Goal: Find specific page/section: Find specific page/section

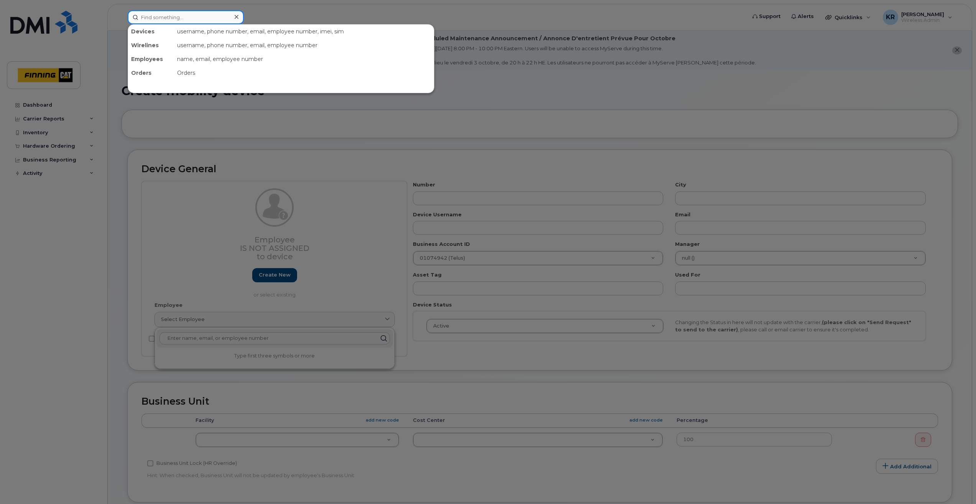
click at [177, 20] on input at bounding box center [186, 17] width 116 height 14
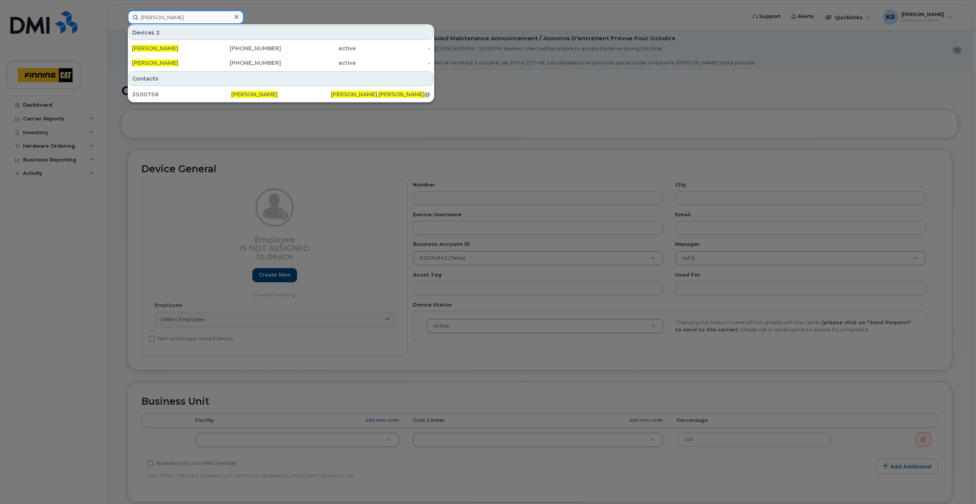
type input "eric tryon"
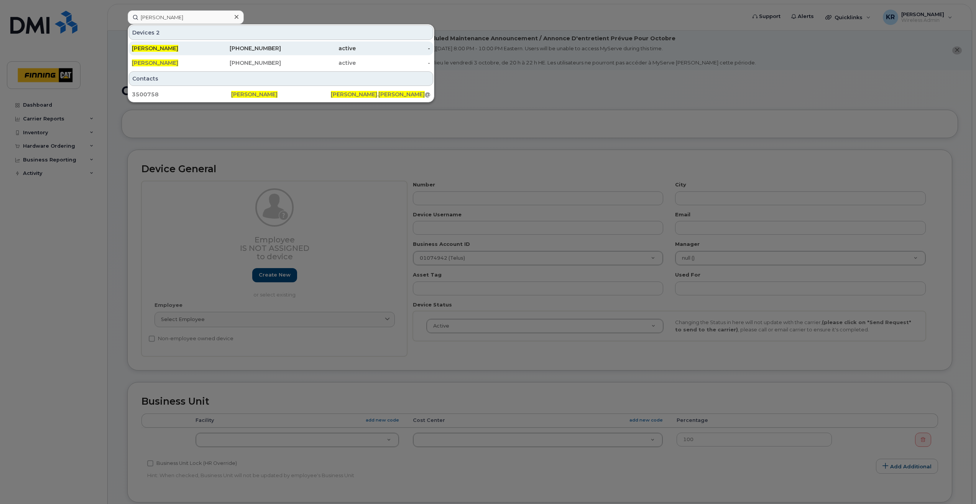
click at [257, 48] on div "250-224-2945" at bounding box center [244, 48] width 75 height 8
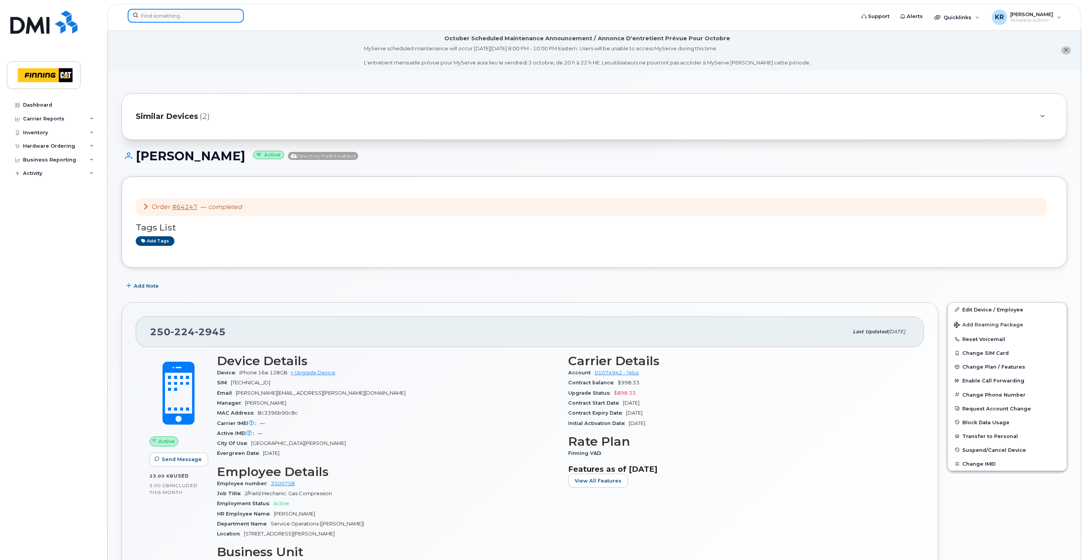
click at [199, 18] on input at bounding box center [186, 16] width 116 height 14
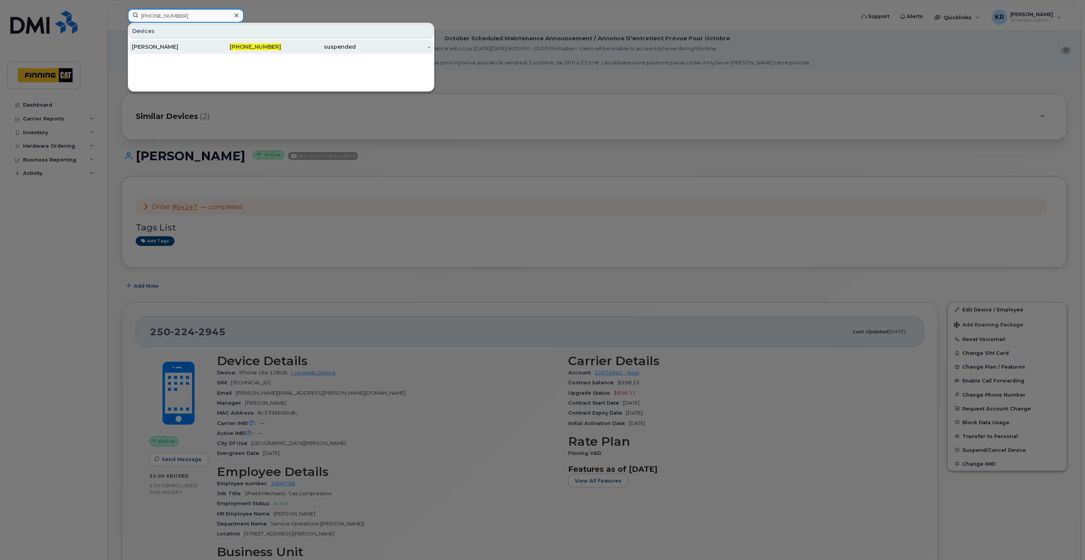
type input "587-646-3464"
click at [224, 49] on div "587-646-3464" at bounding box center [244, 47] width 75 height 8
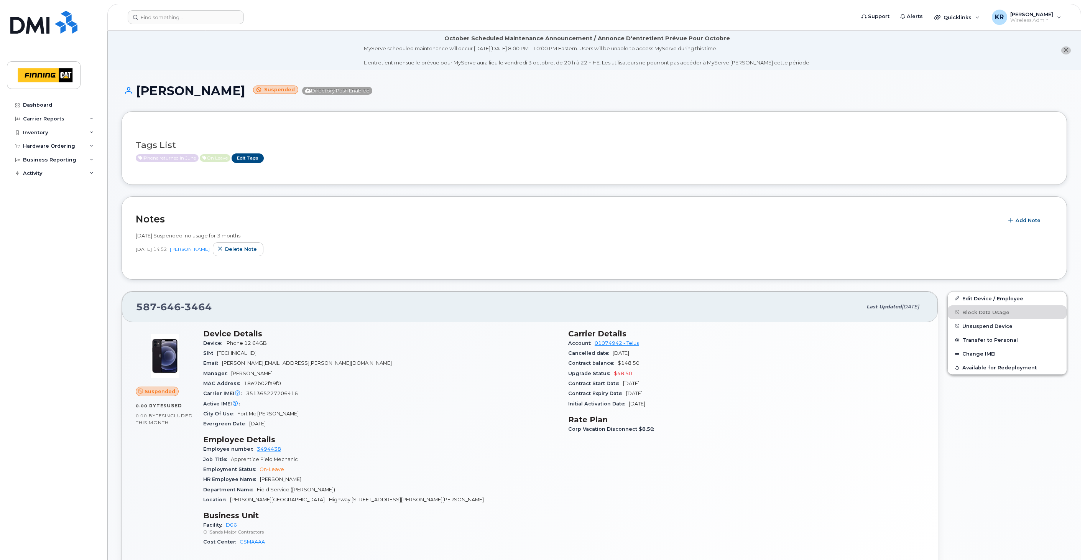
drag, startPoint x: 136, startPoint y: 90, endPoint x: 228, endPoint y: 93, distance: 92.4
click at [228, 93] on h1 "[PERSON_NAME] Suspended Directory Push Enabled" at bounding box center [594, 90] width 945 height 13
copy h1 "[PERSON_NAME]"
